Goal: Obtain resource: Download file/media

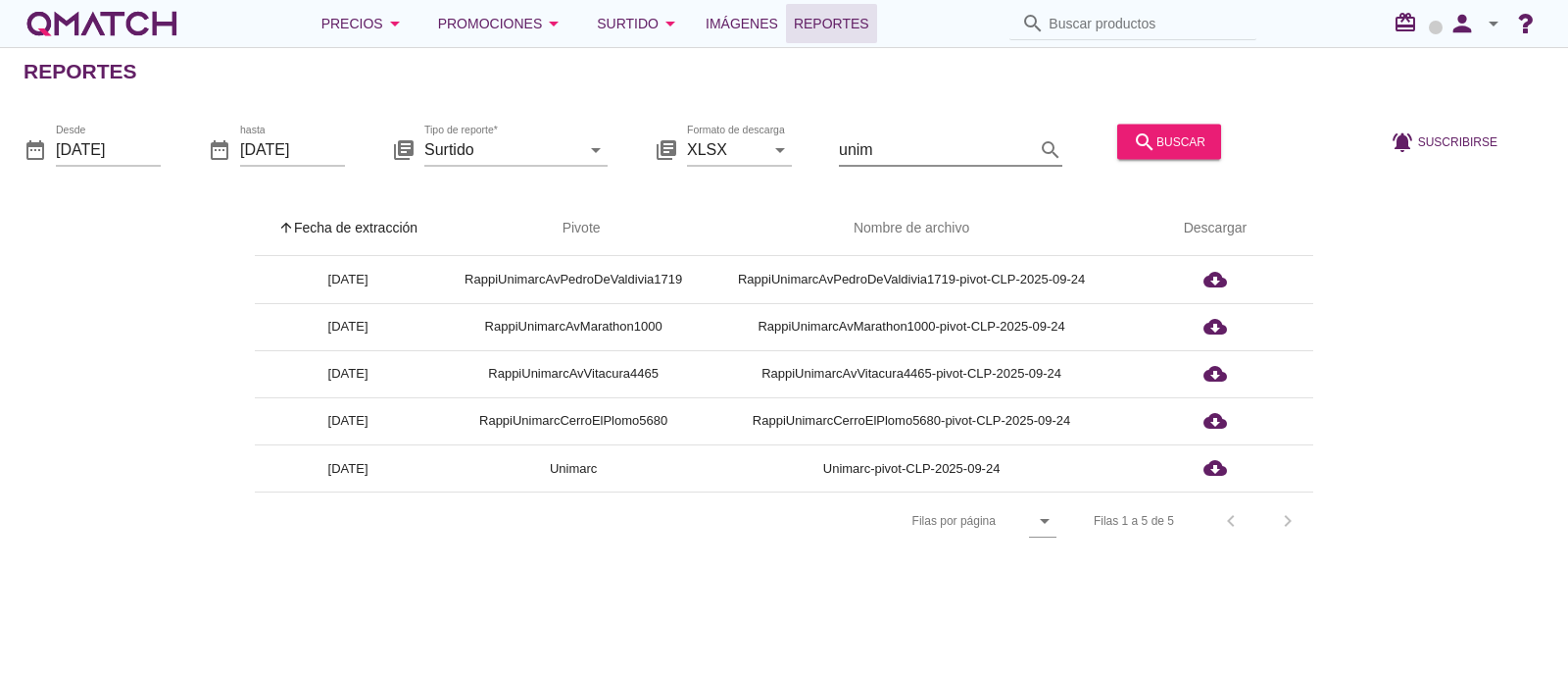
click at [867, 138] on input "unim" at bounding box center [937, 150] width 196 height 32
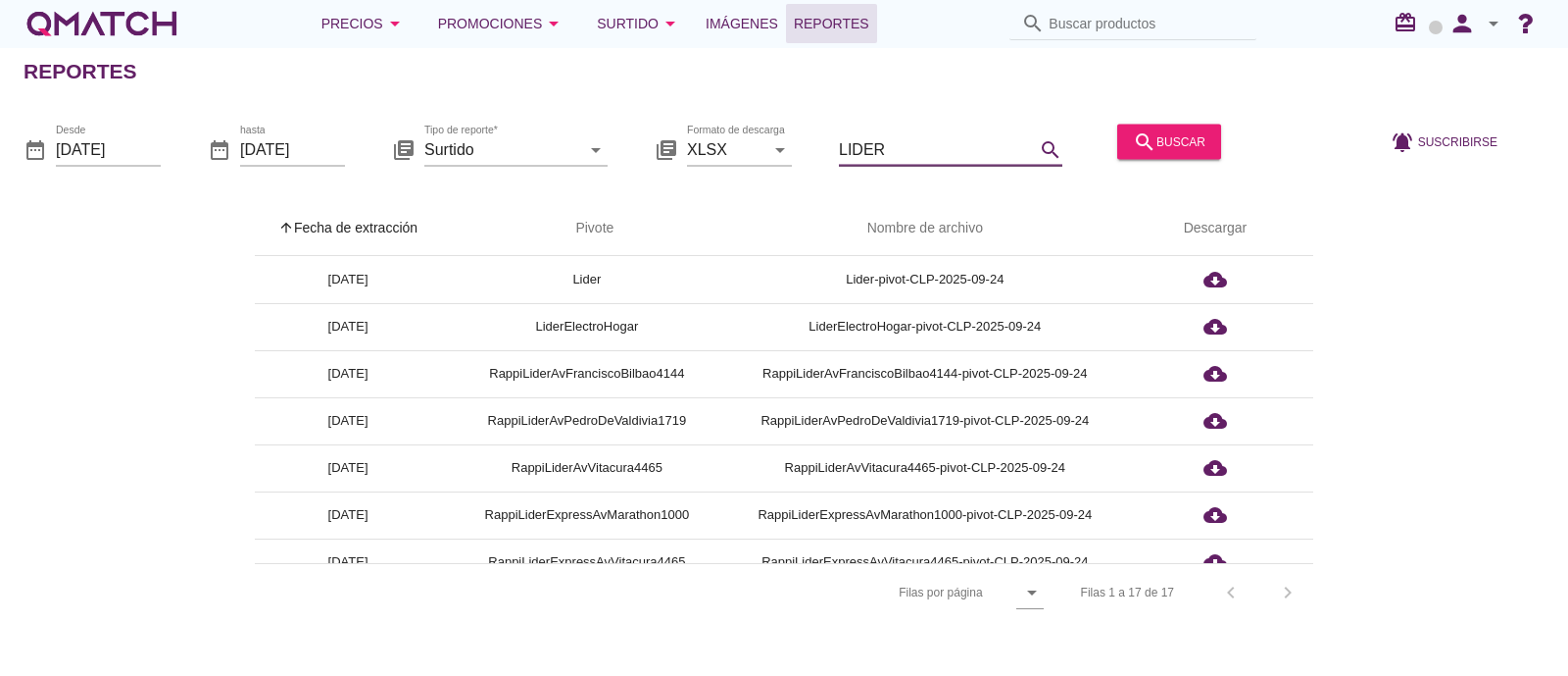
type input "LIDER"
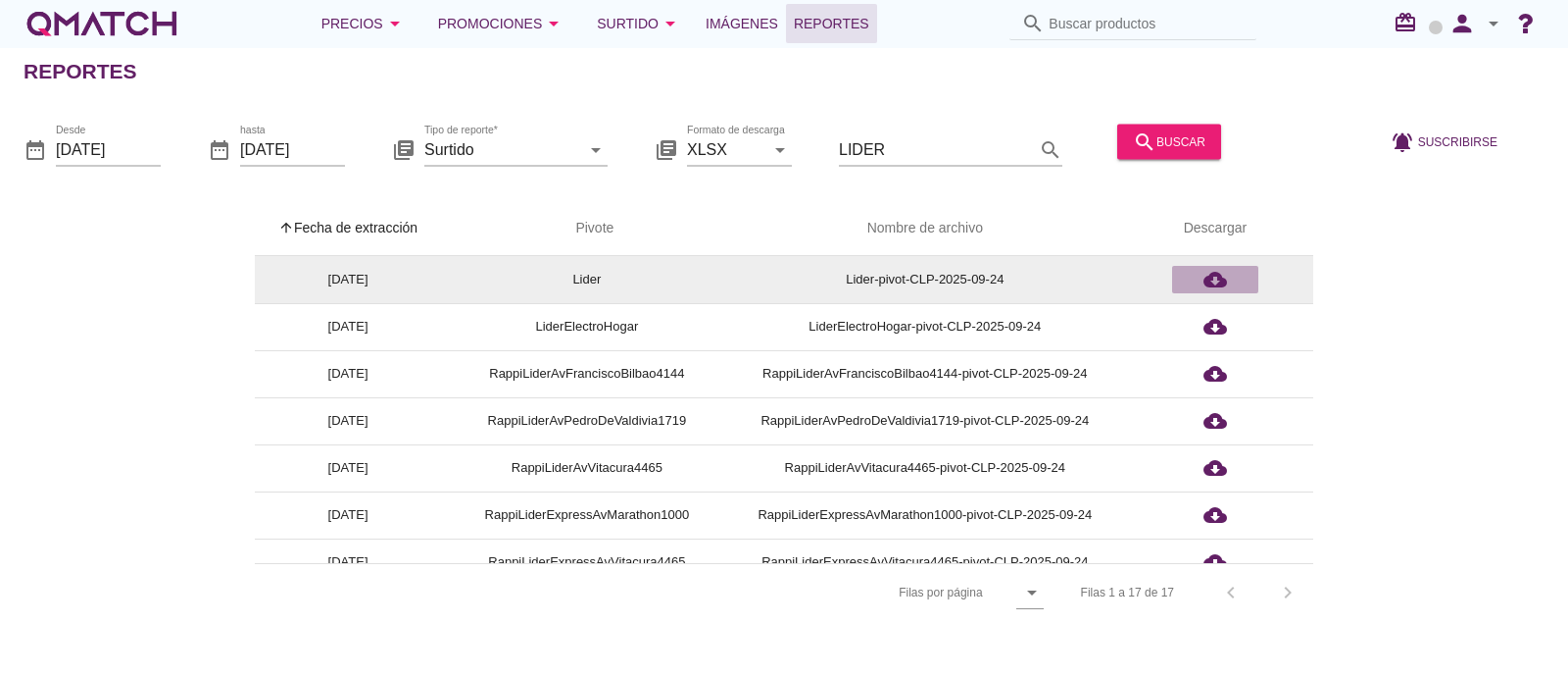
click at [1200, 274] on div "cloud_download" at bounding box center [1214, 280] width 70 height 24
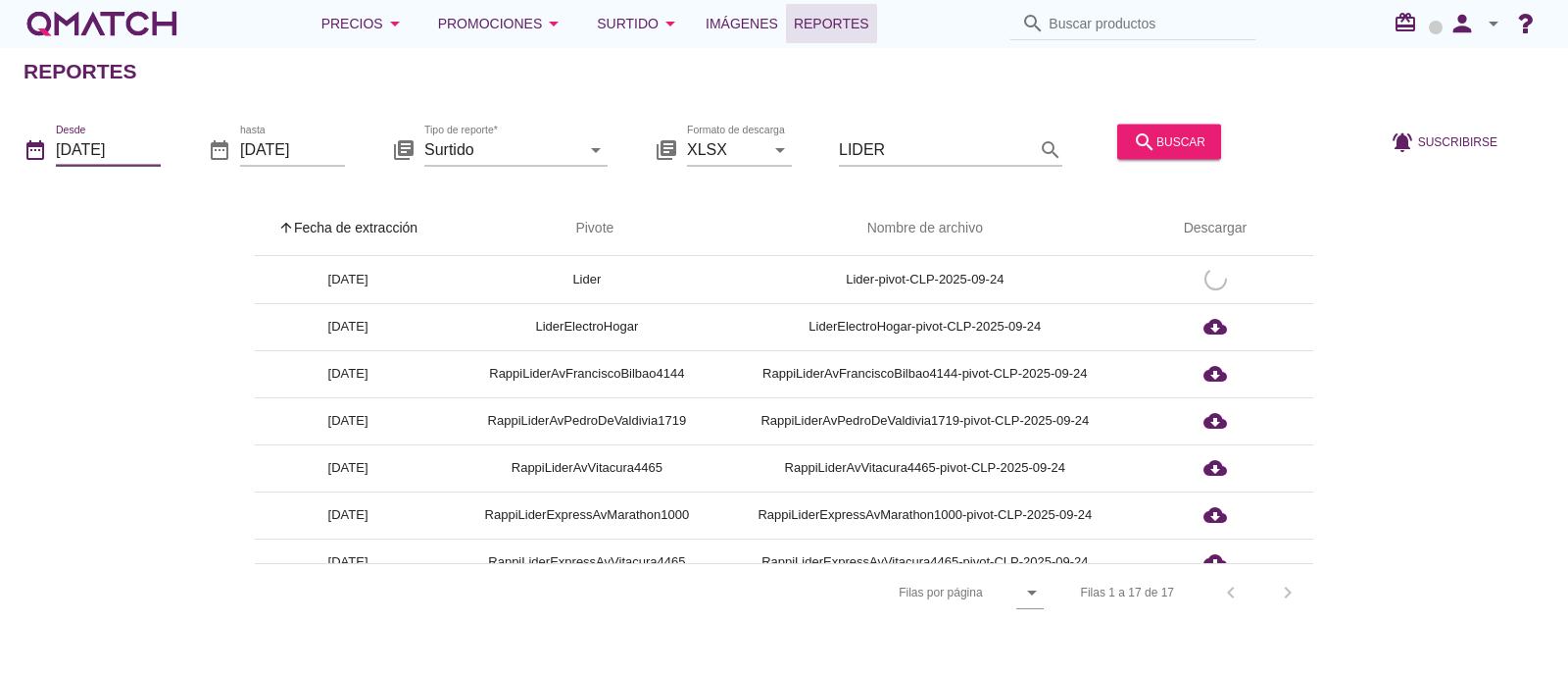
click at [112, 144] on input "[DATE]" at bounding box center [108, 150] width 105 height 32
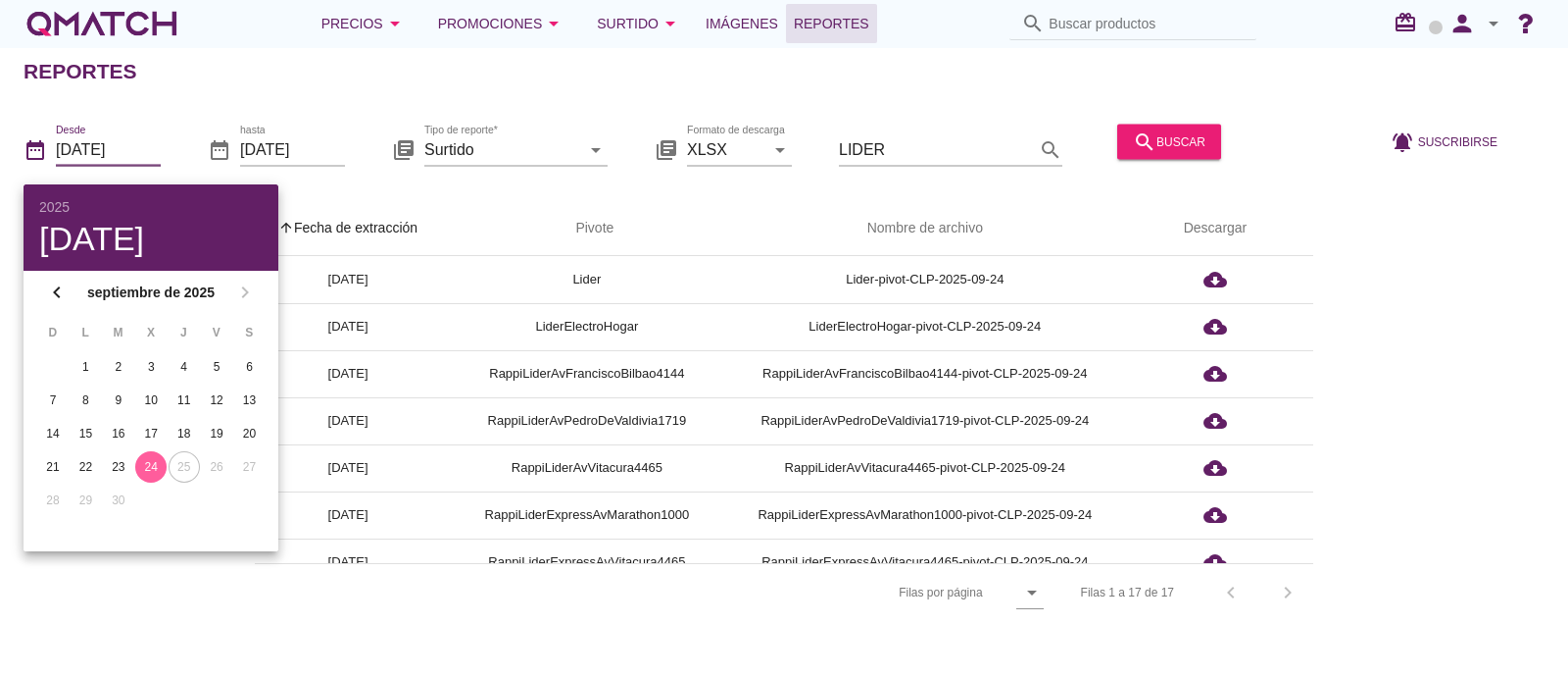
click at [190, 462] on td "25" at bounding box center [183, 467] width 31 height 32
click at [319, 87] on div "Reportes" at bounding box center [795, 70] width 1544 height 47
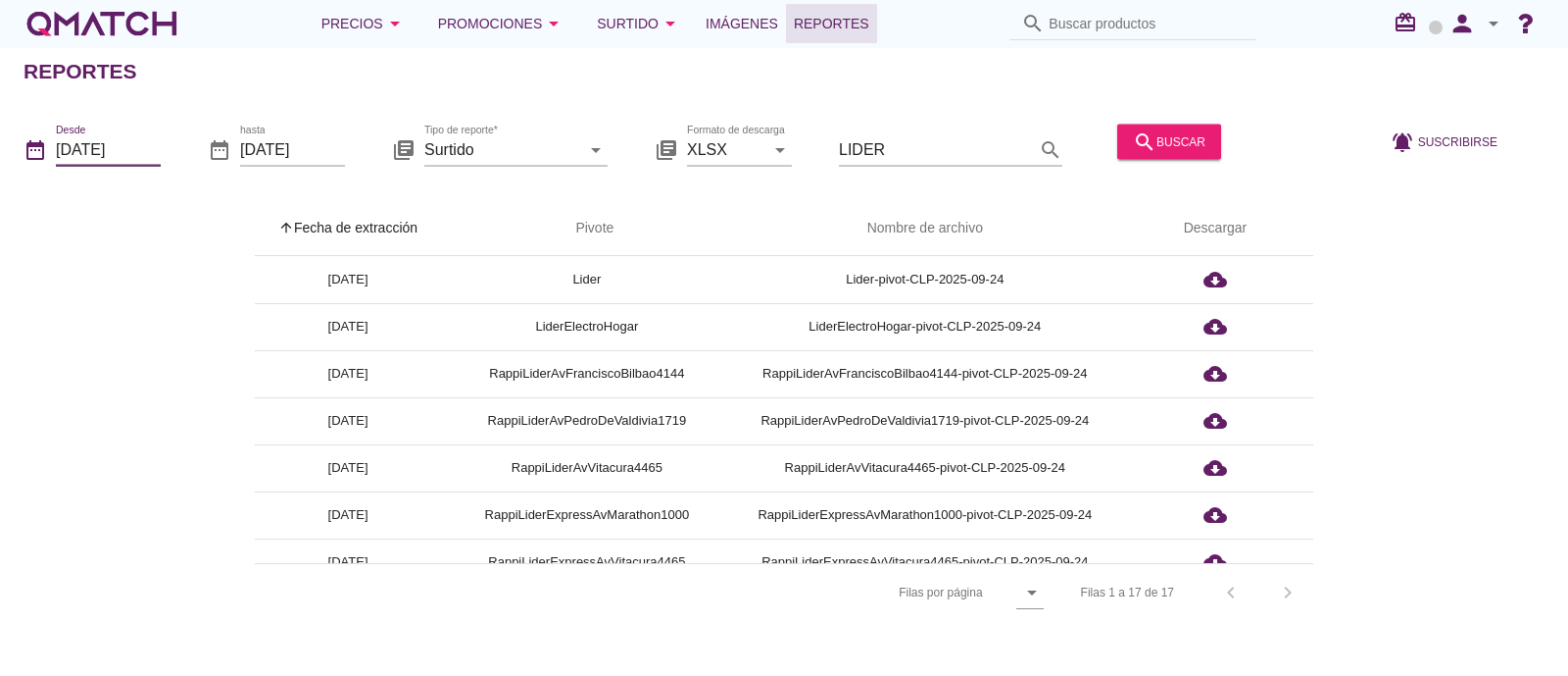
click at [129, 135] on input "[DATE]" at bounding box center [108, 150] width 105 height 32
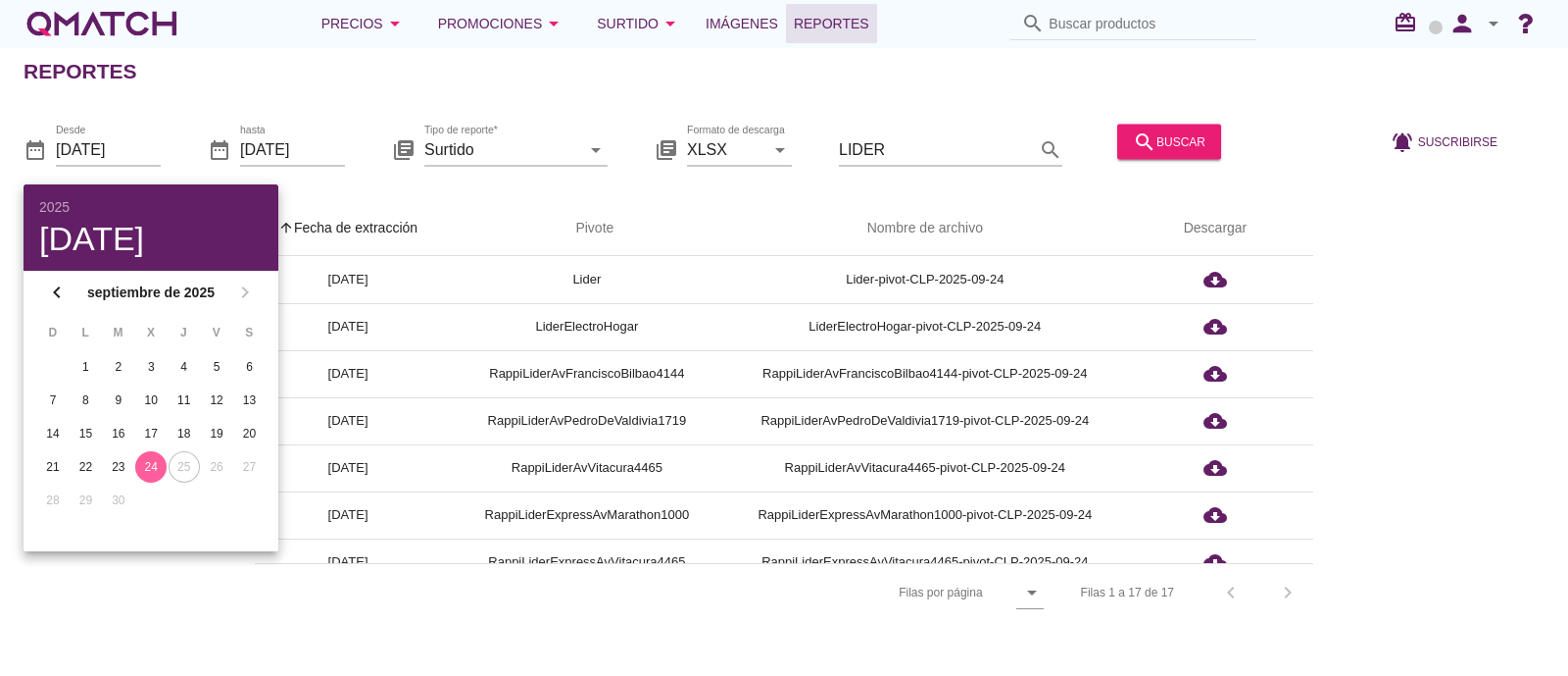
click at [181, 471] on td "25" at bounding box center [183, 467] width 31 height 32
click at [215, 474] on td "26" at bounding box center [216, 467] width 31 height 32
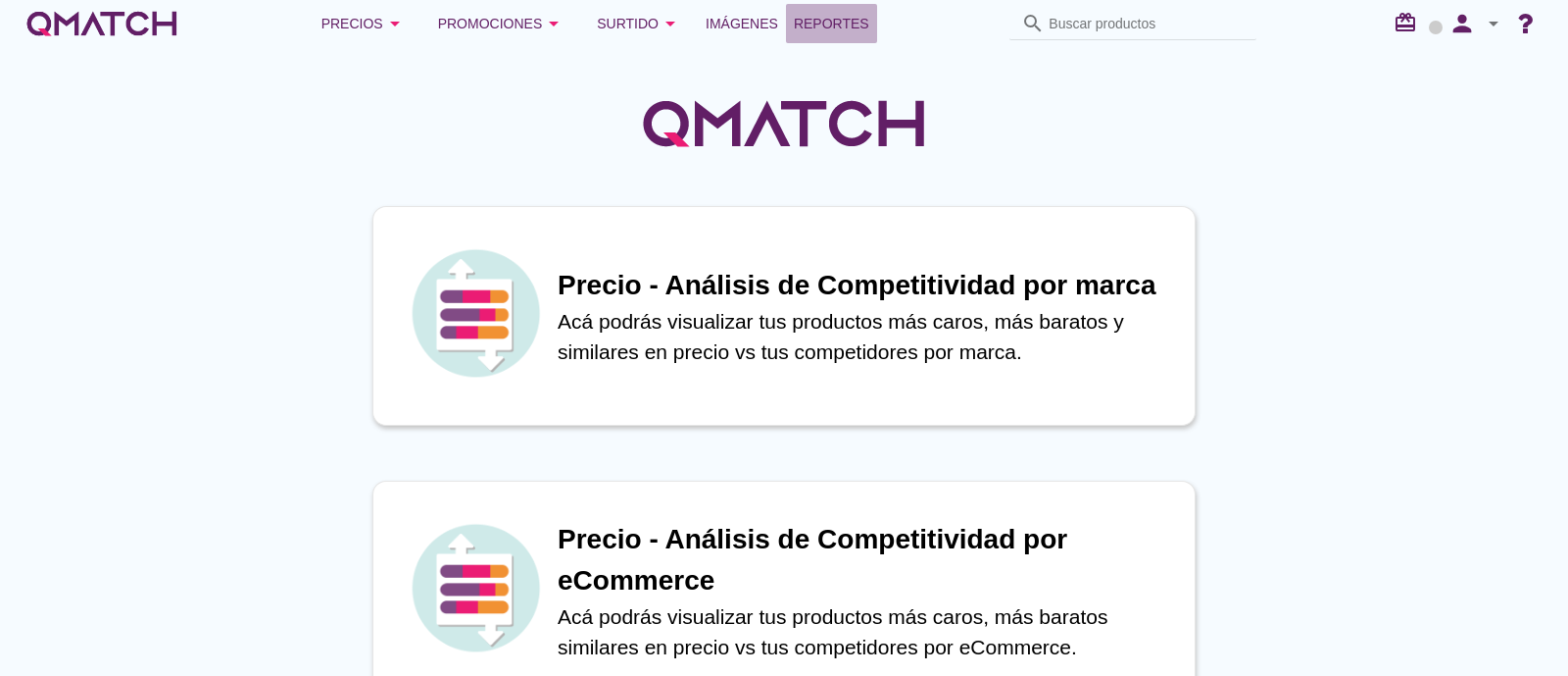
click at [815, 17] on span "Reportes" at bounding box center [831, 24] width 75 height 24
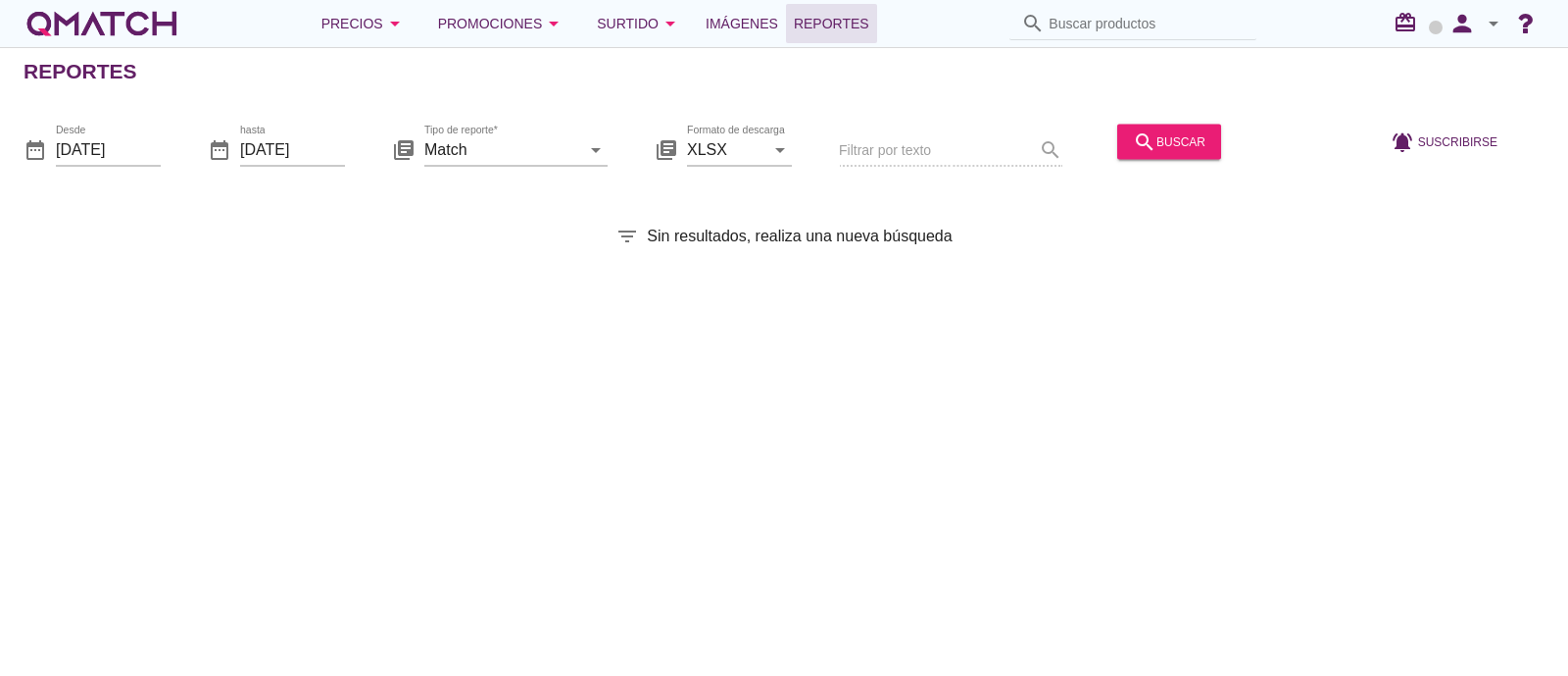
click at [126, 123] on div "date_range Desde 2025-09-01" at bounding box center [92, 153] width 138 height 62
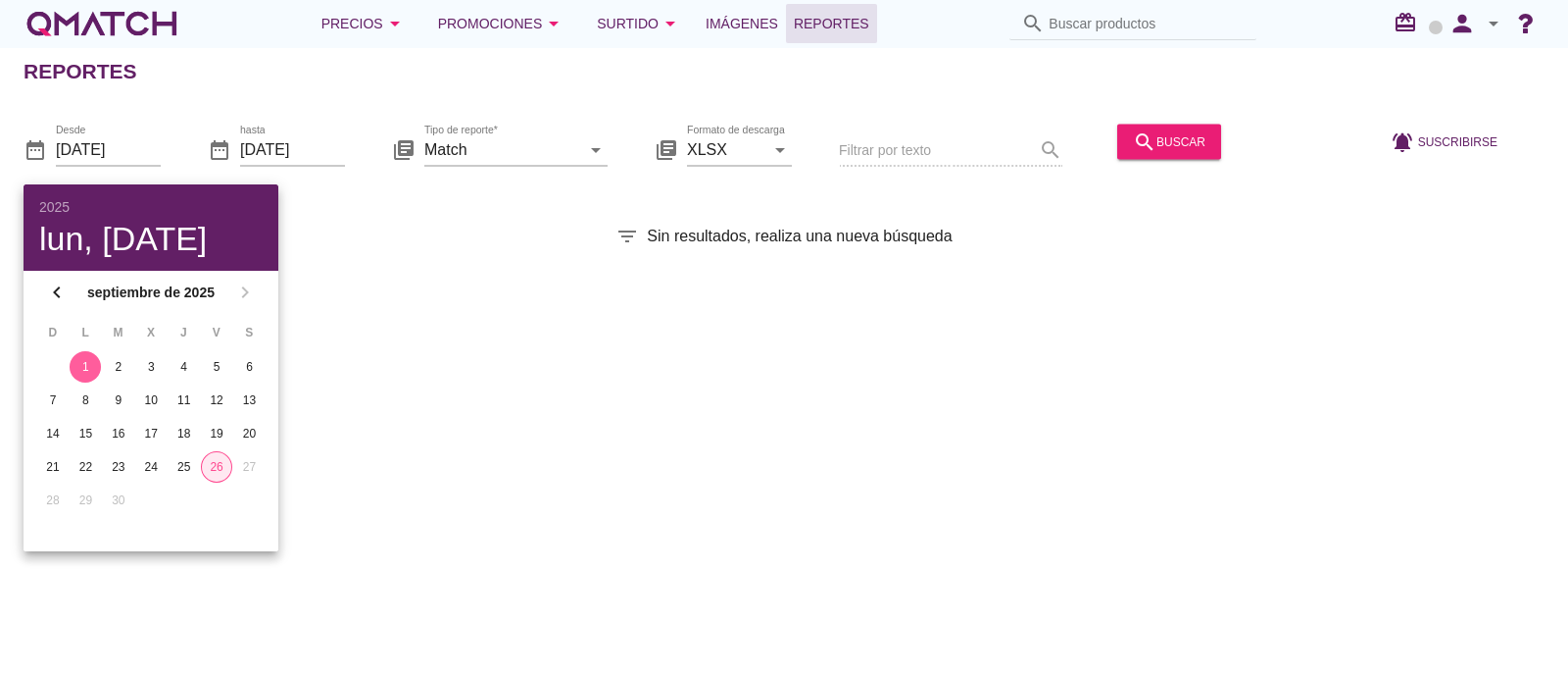
click at [216, 466] on div "26" at bounding box center [217, 467] width 30 height 18
type input "2025-09-26"
click at [451, 147] on input "Match" at bounding box center [501, 150] width 156 height 32
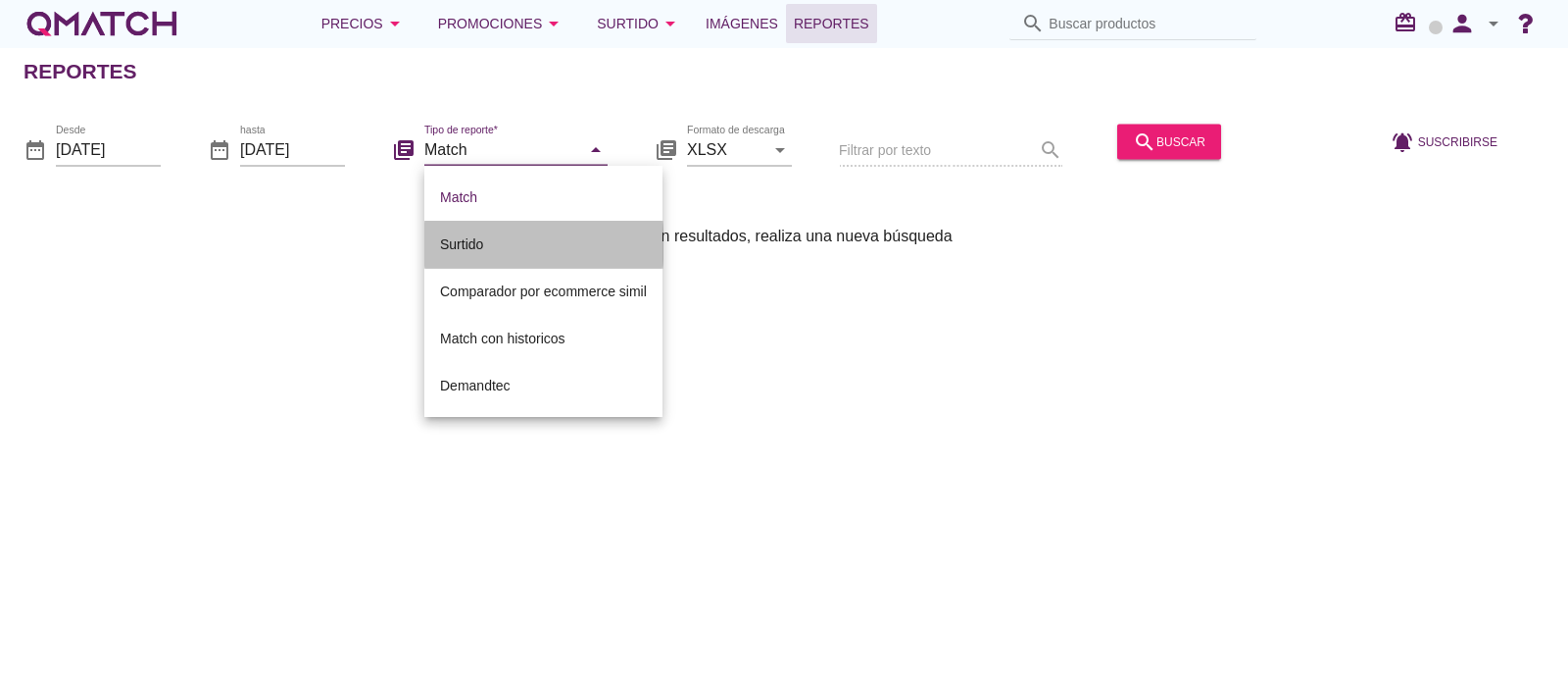
click at [475, 239] on div "Surtido" at bounding box center [543, 244] width 207 height 24
type input "Surtido"
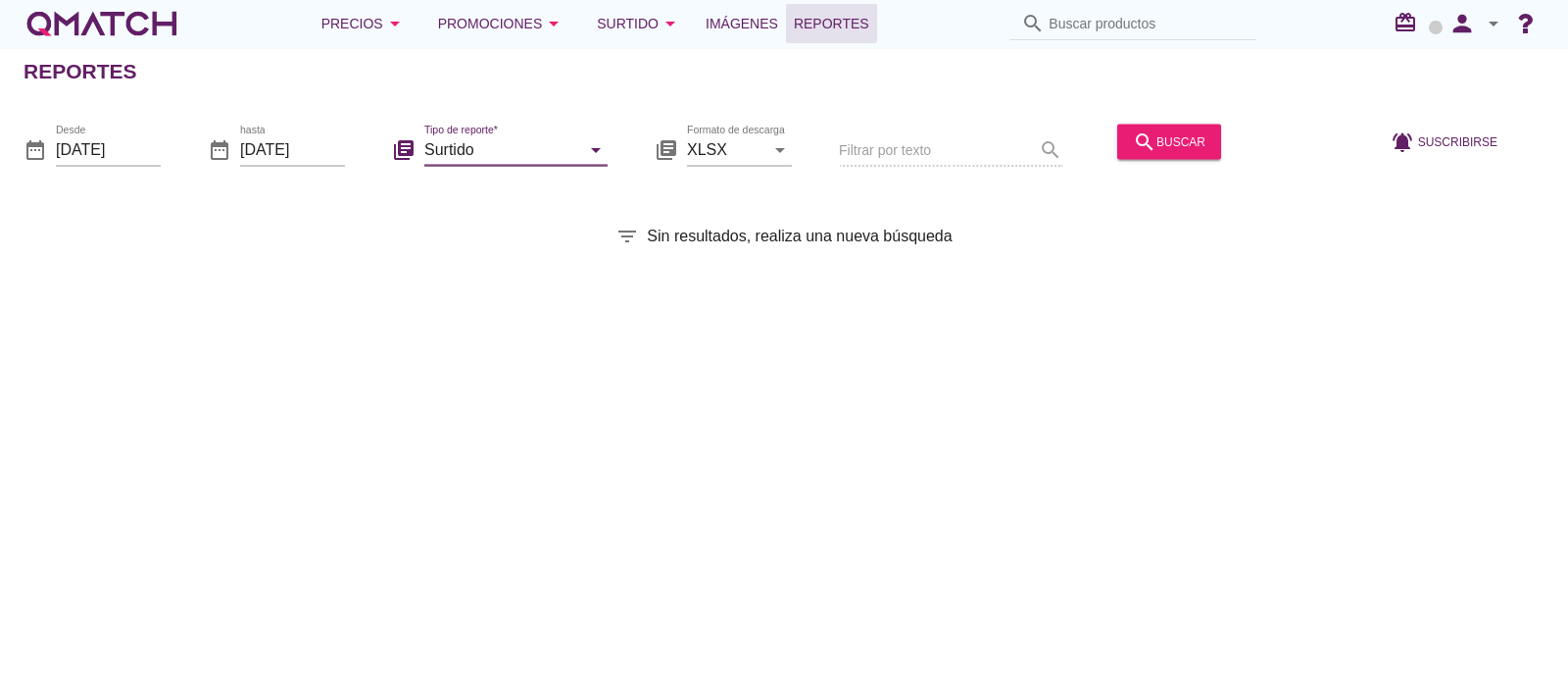
click at [1184, 159] on div "search buscar" at bounding box center [1169, 151] width 120 height 66
click at [1180, 153] on button "search buscar" at bounding box center [1169, 142] width 104 height 36
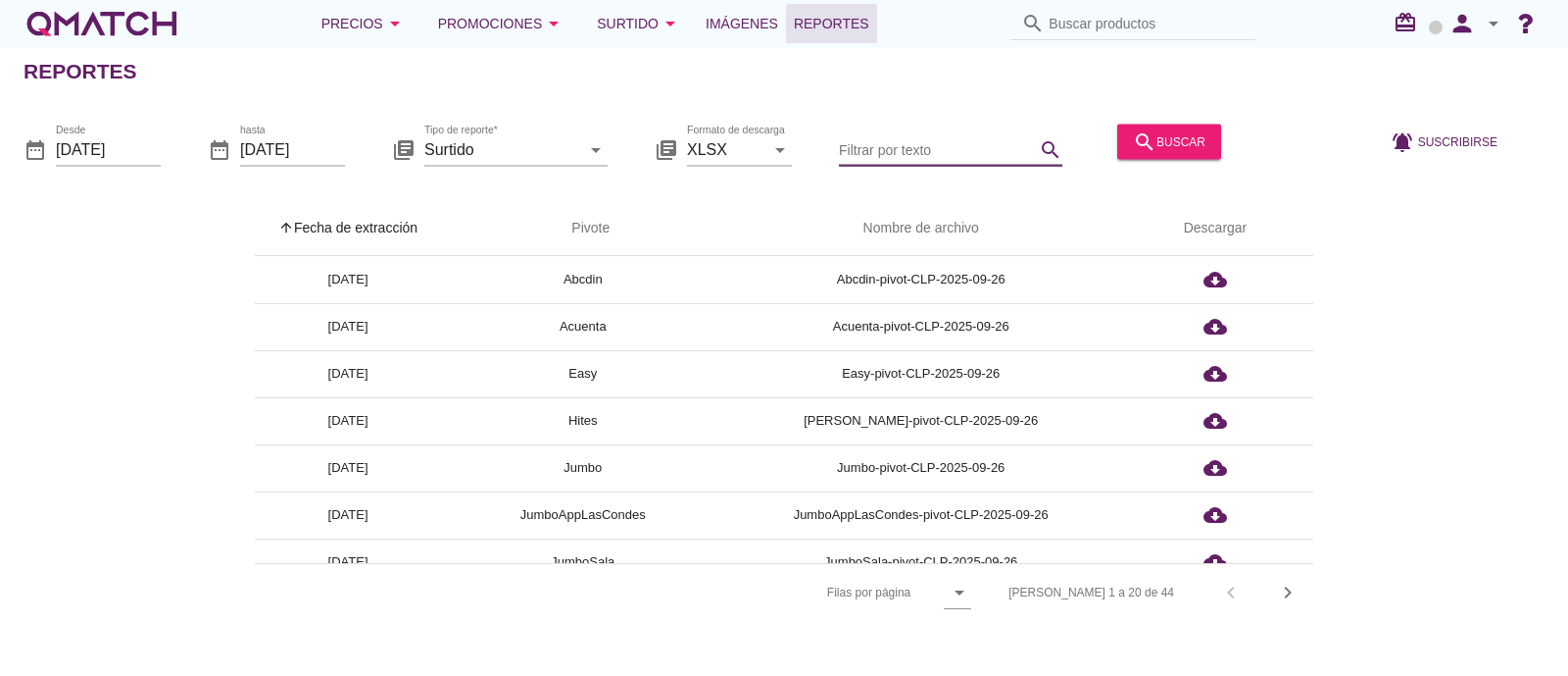
click at [896, 163] on input "Filtrar por texto" at bounding box center [937, 150] width 196 height 32
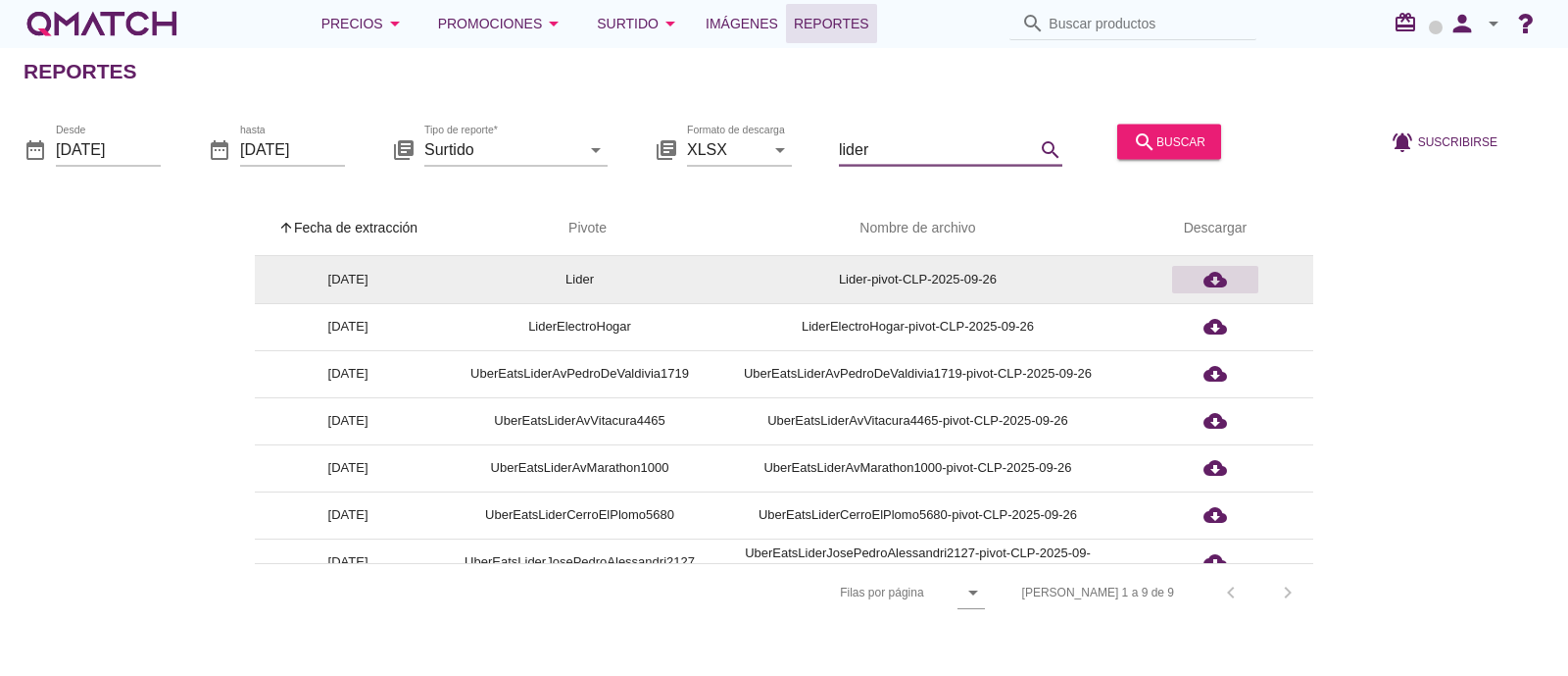
type input "lider"
click at [1222, 282] on icon "cloud_download" at bounding box center [1215, 280] width 24 height 24
